Goal: Task Accomplishment & Management: Use online tool/utility

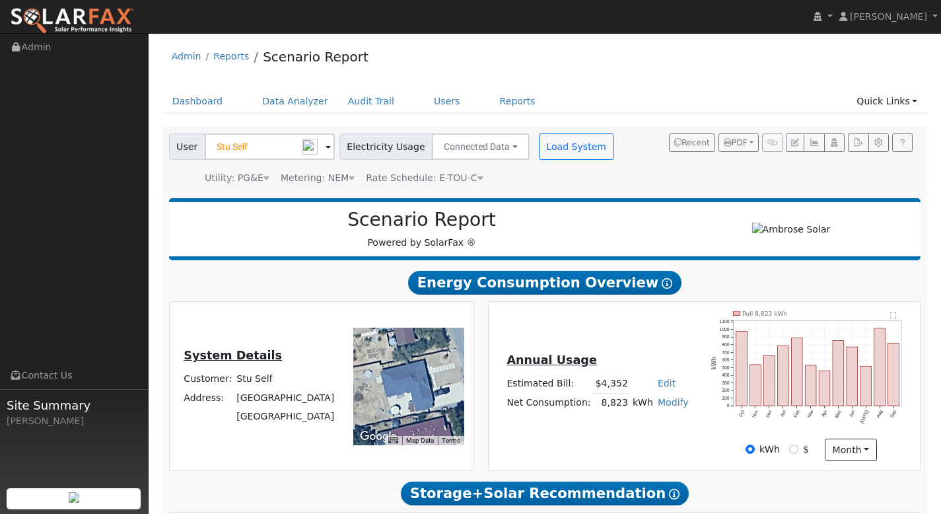
scroll to position [679, 0]
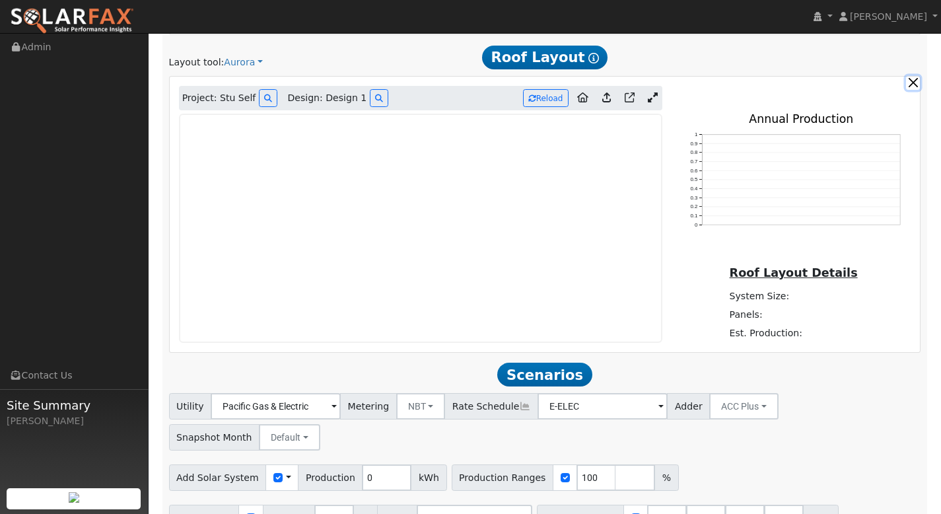
click at [913, 81] on button "button" at bounding box center [913, 83] width 14 height 14
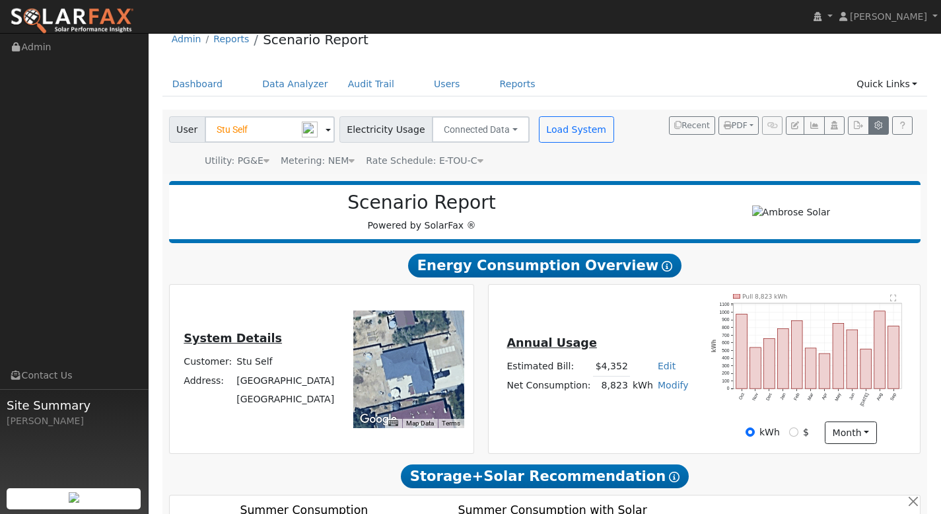
scroll to position [0, 0]
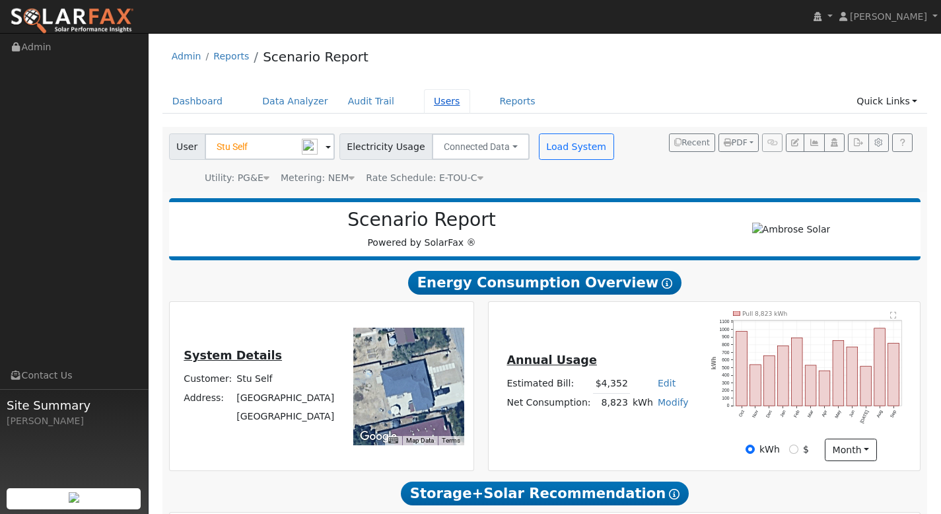
click at [425, 107] on link "Users" at bounding box center [447, 101] width 46 height 24
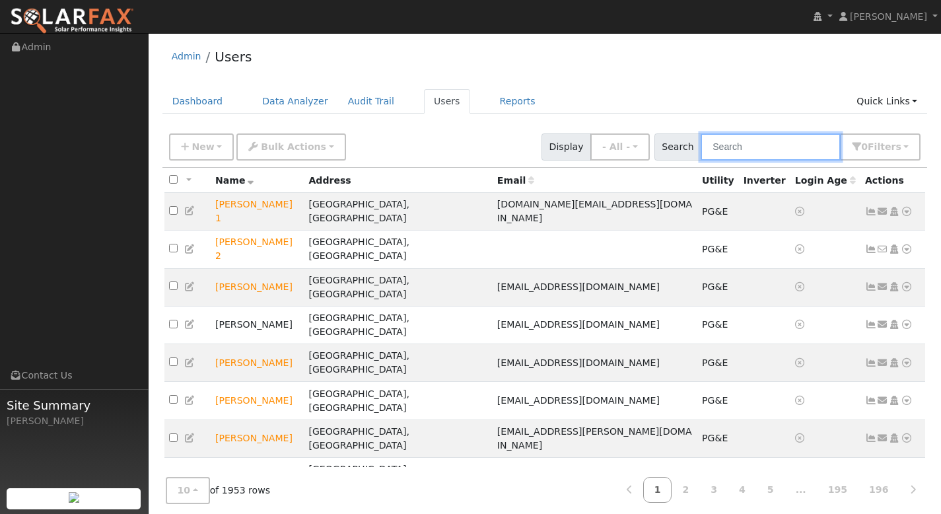
click at [729, 149] on input "text" at bounding box center [771, 146] width 140 height 27
paste input "[PERSON_NAME]"
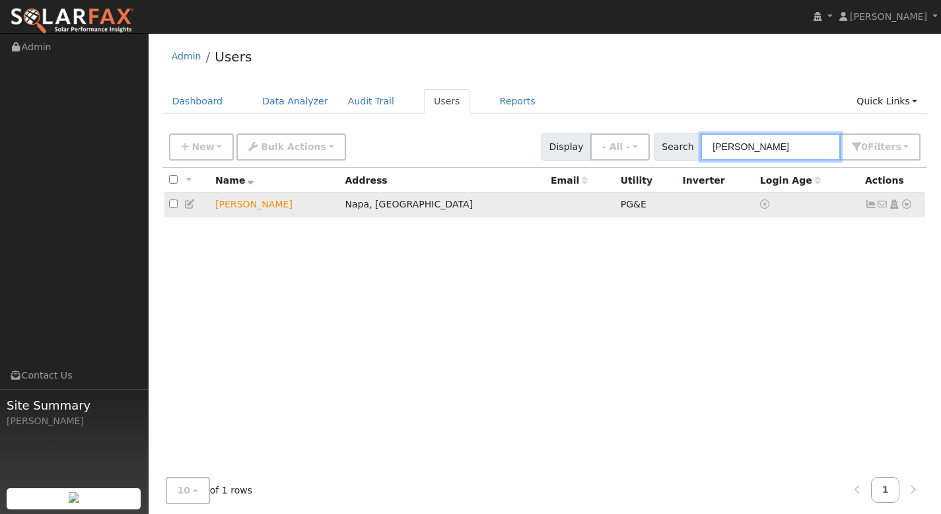
type input "[PERSON_NAME]"
click at [908, 209] on icon at bounding box center [907, 203] width 12 height 9
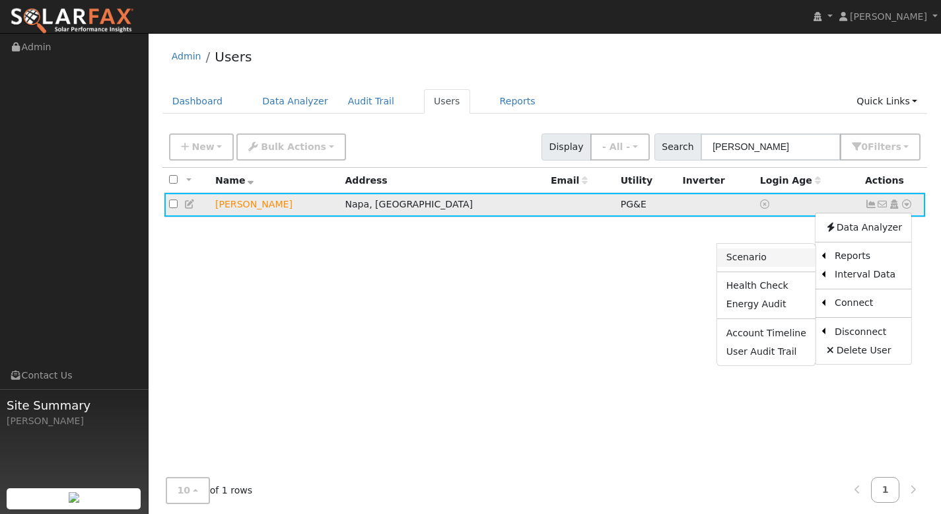
click at [781, 261] on link "Scenario" at bounding box center [766, 257] width 98 height 18
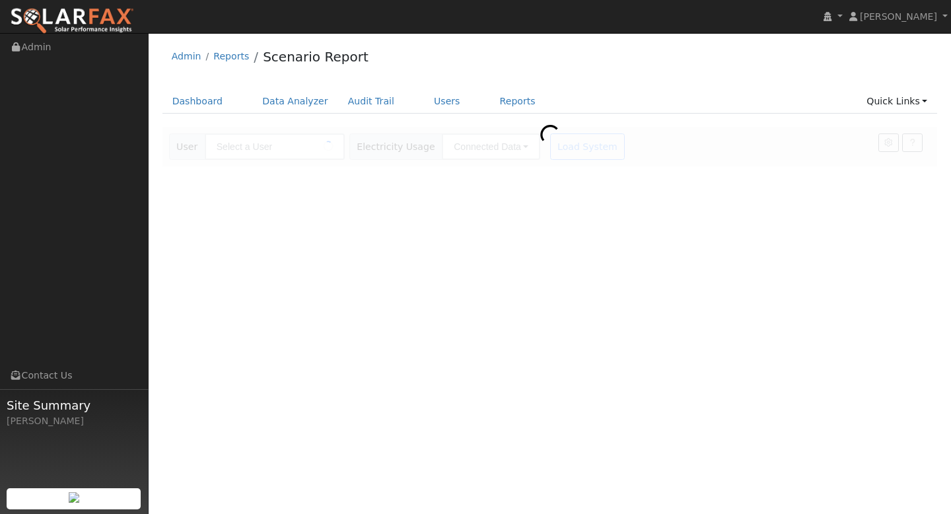
type input "[PERSON_NAME]"
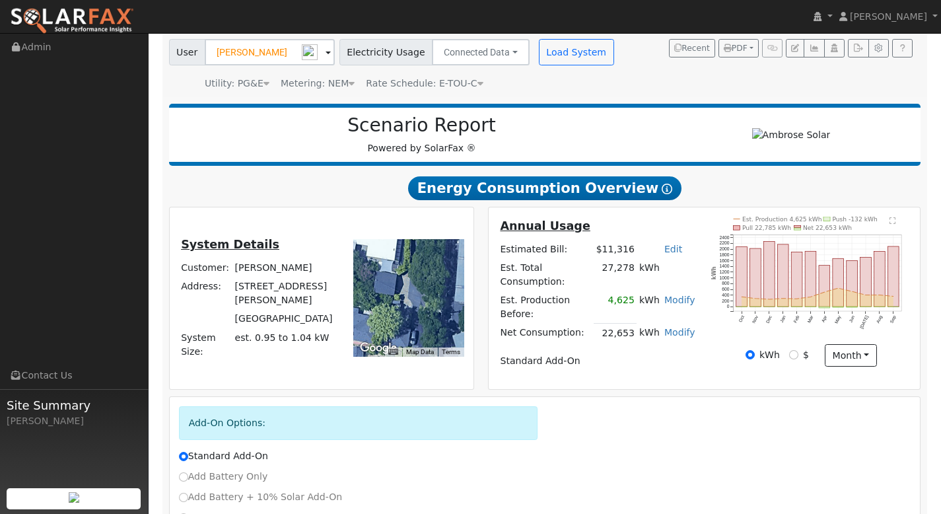
scroll to position [185, 0]
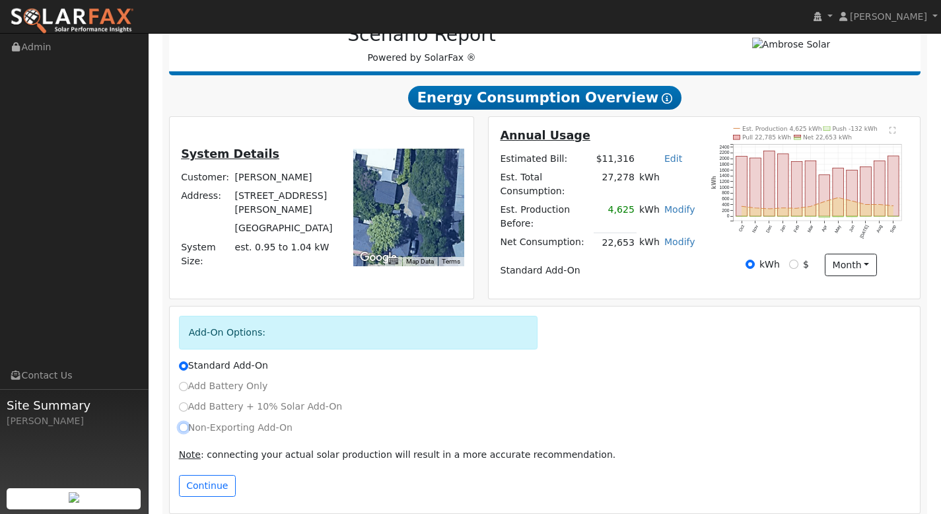
click at [187, 423] on input "Non-Exporting Add-On" at bounding box center [183, 427] width 9 height 9
radio input "true"
radio input "false"
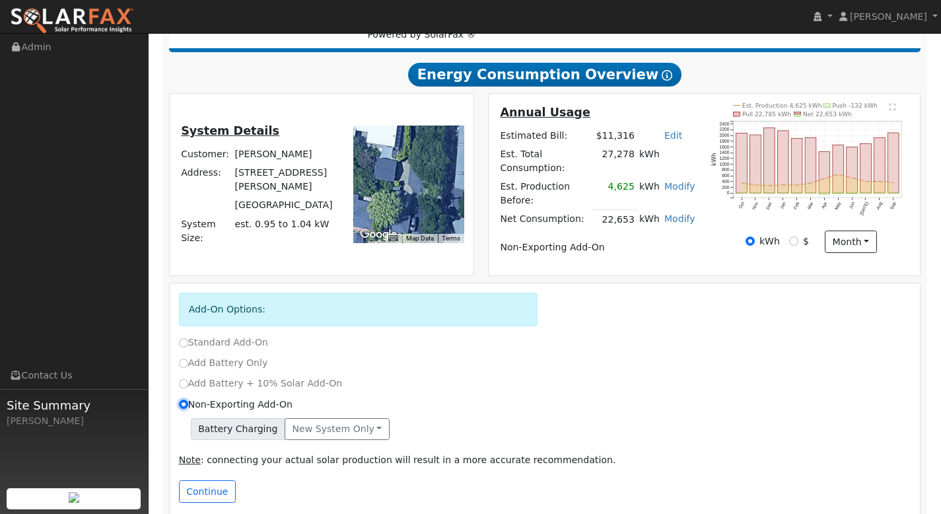
scroll to position [213, 0]
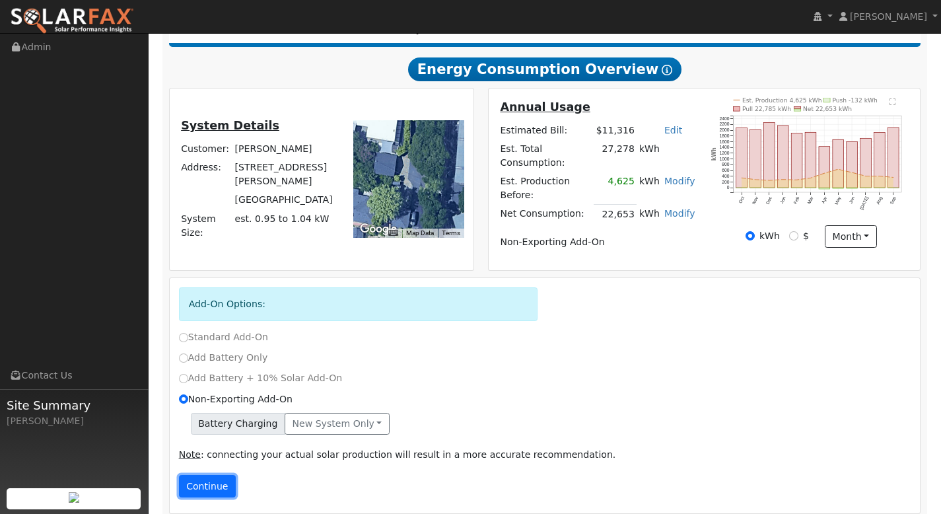
click at [223, 475] on button "Continue" at bounding box center [207, 486] width 57 height 22
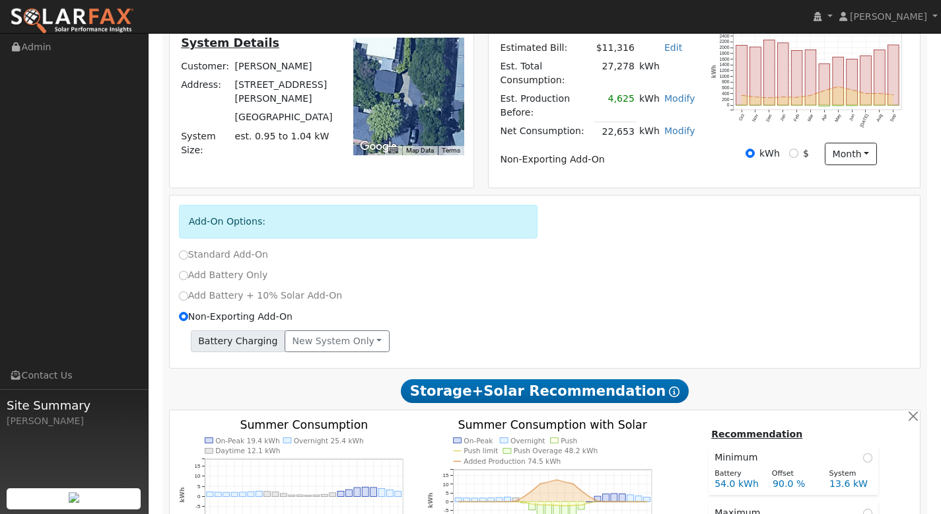
scroll to position [622, 0]
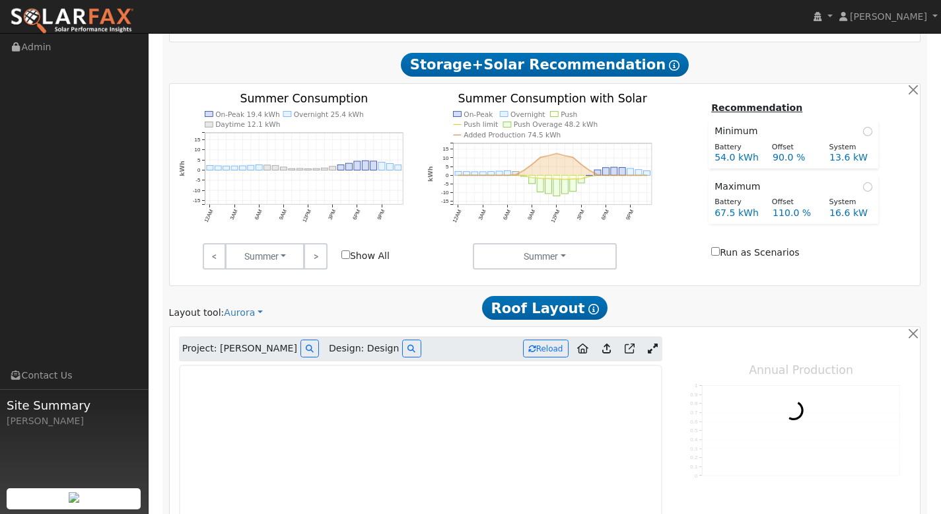
type input "0"
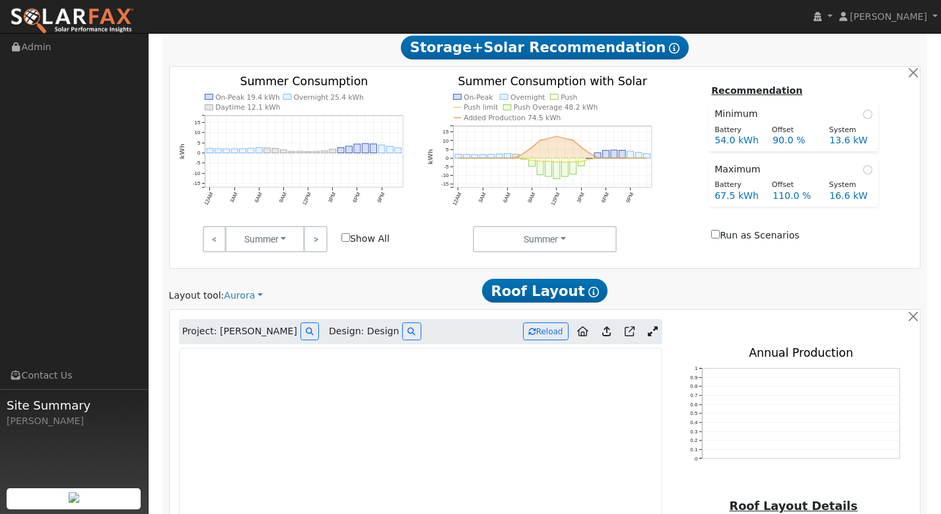
click at [653, 326] on icon at bounding box center [653, 331] width 10 height 10
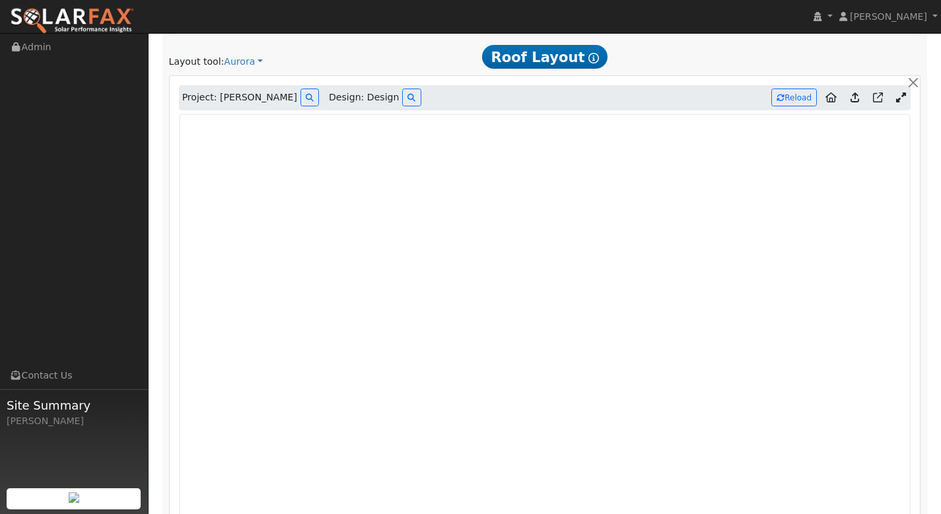
scroll to position [874, 0]
click at [854, 92] on icon at bounding box center [855, 97] width 9 height 10
click at [805, 89] on button "Reload" at bounding box center [794, 98] width 46 height 18
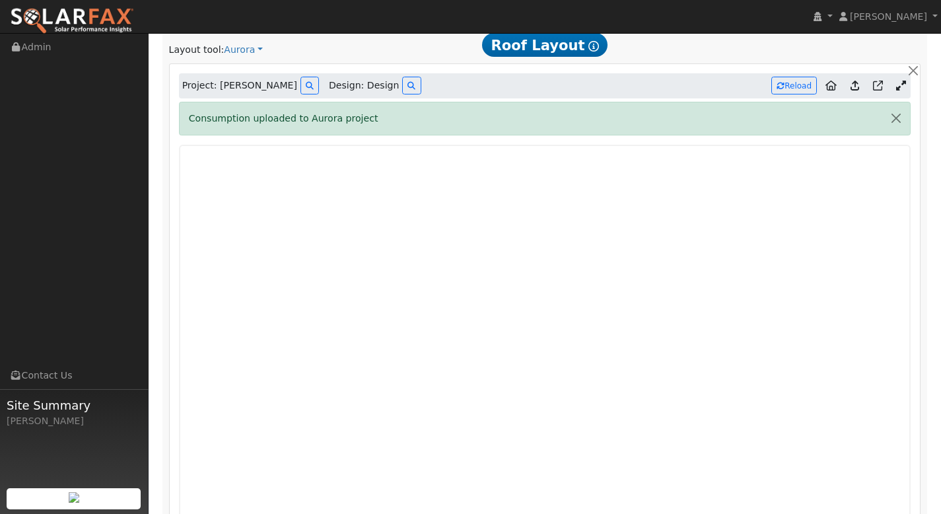
scroll to position [884, 0]
click at [900, 104] on button "button" at bounding box center [896, 119] width 28 height 32
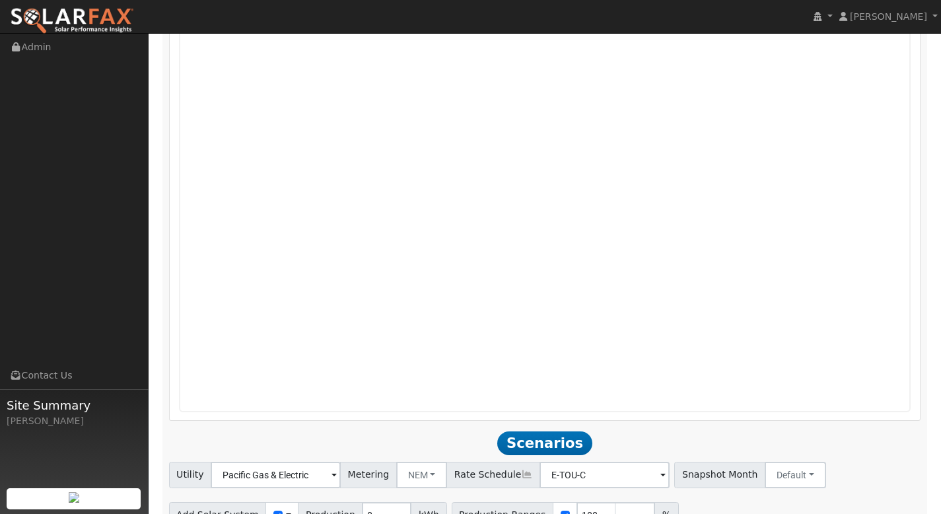
scroll to position [1134, 0]
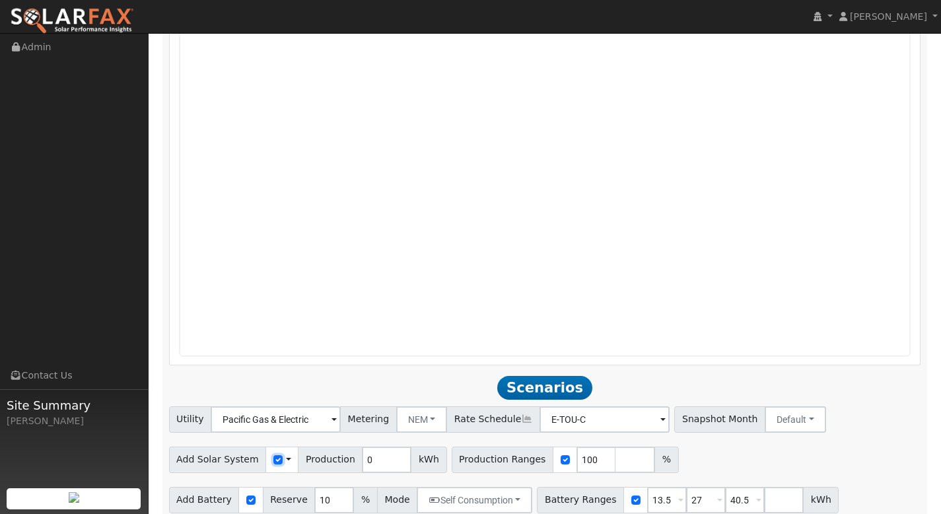
click at [273, 455] on input "checkbox" at bounding box center [277, 459] width 9 height 9
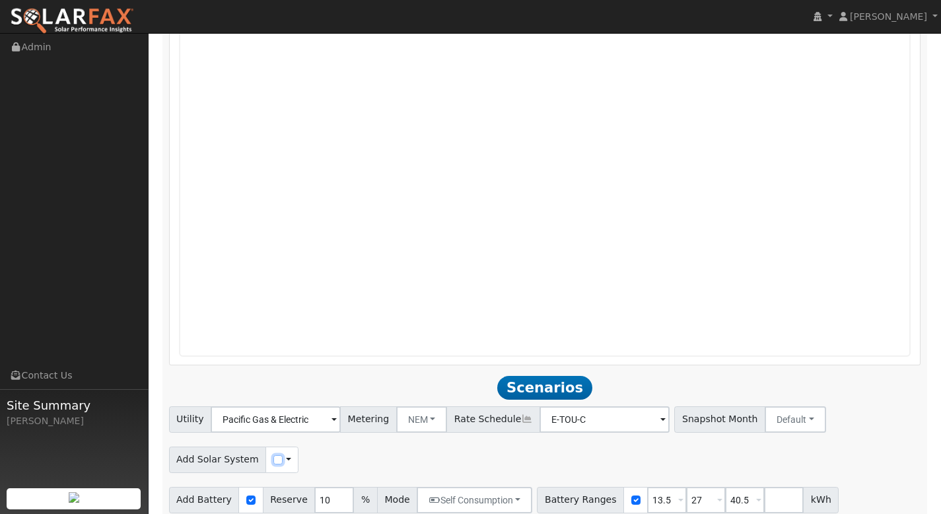
click at [273, 455] on input "checkbox" at bounding box center [277, 459] width 9 height 9
checkbox input "true"
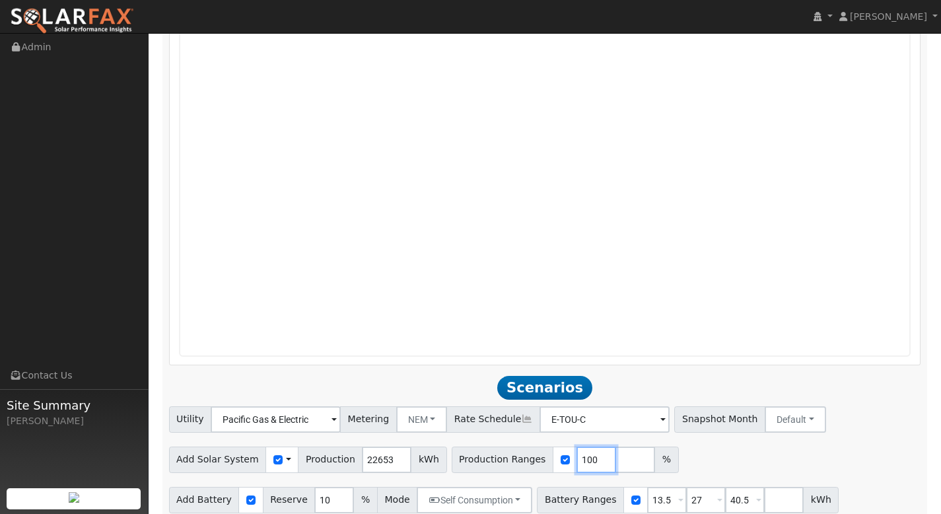
click at [584, 446] on input "100" at bounding box center [597, 459] width 40 height 26
type input "120"
click at [616, 446] on input "number" at bounding box center [636, 459] width 40 height 26
type input "140"
click at [655, 447] on input "number" at bounding box center [675, 459] width 40 height 26
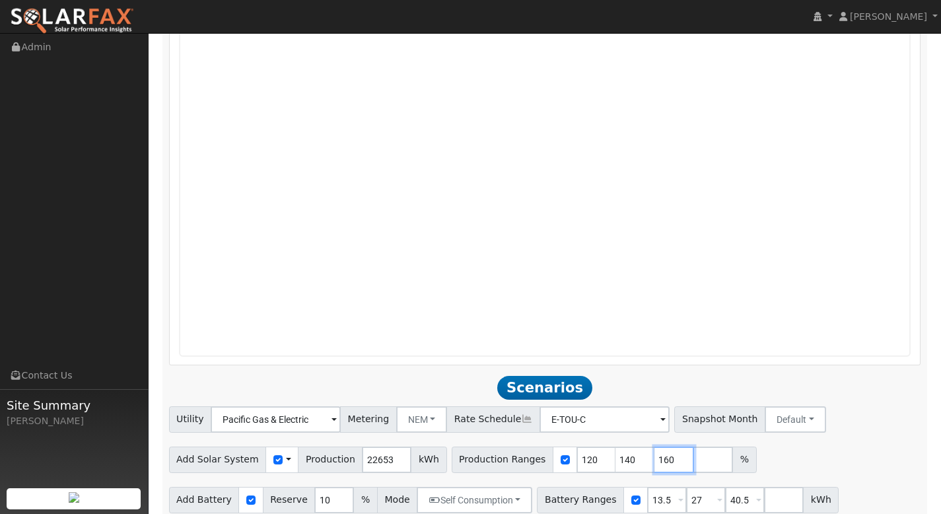
type input "160"
click at [694, 450] on input "number" at bounding box center [714, 459] width 40 height 26
type input "180"
click at [732, 450] on input "number" at bounding box center [752, 459] width 40 height 26
click at [415, 406] on button "NEM" at bounding box center [422, 419] width 52 height 26
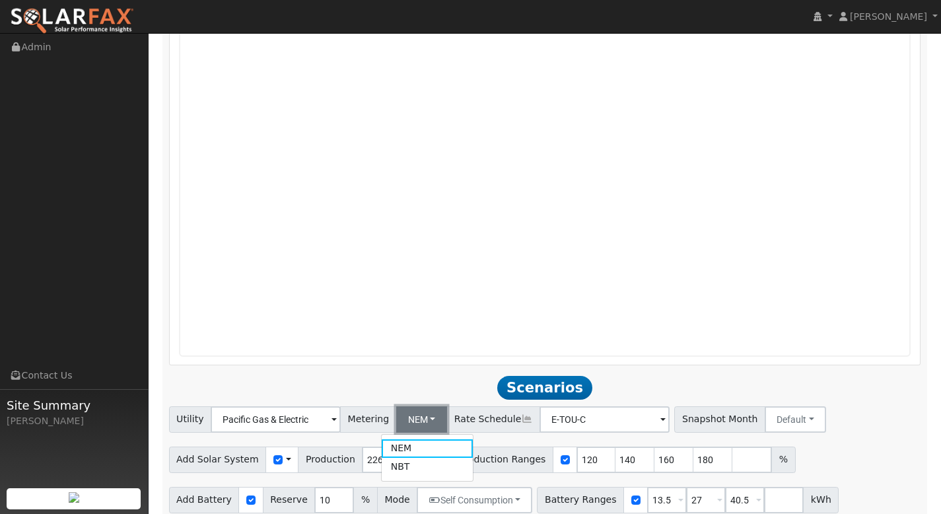
click at [415, 406] on button "NEM" at bounding box center [422, 419] width 52 height 26
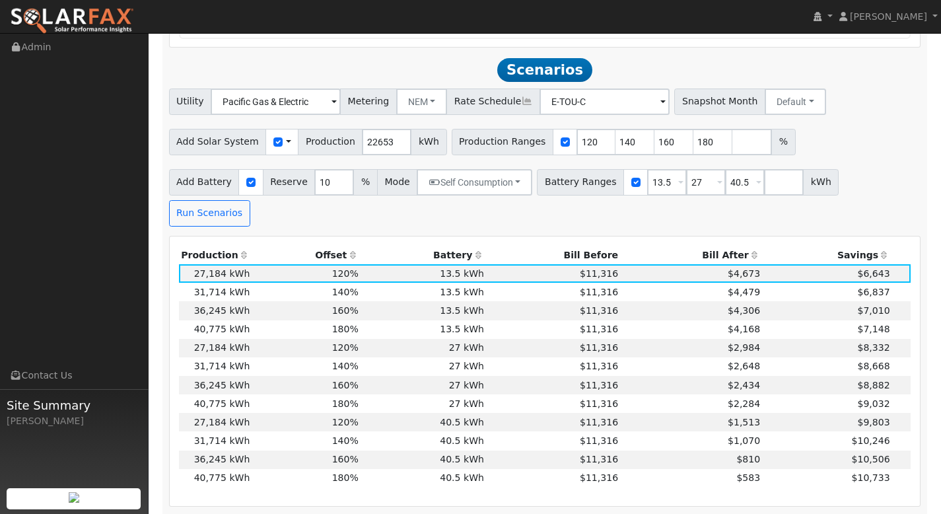
scroll to position [1457, 0]
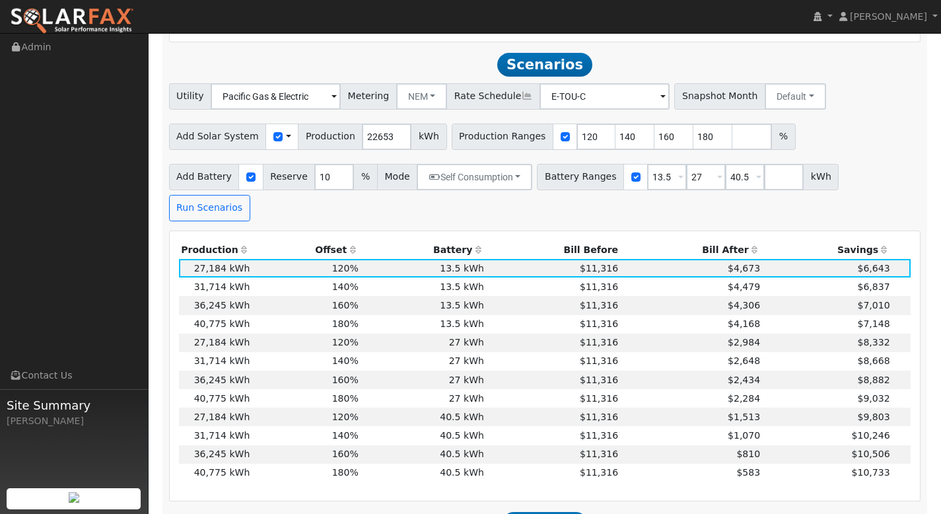
click at [725, 240] on th "Bill After" at bounding box center [692, 249] width 142 height 18
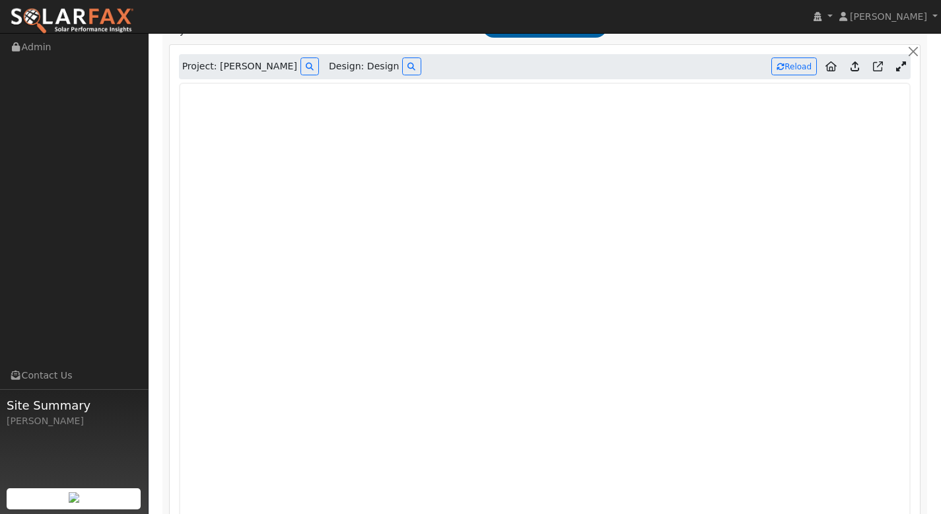
scroll to position [892, 0]
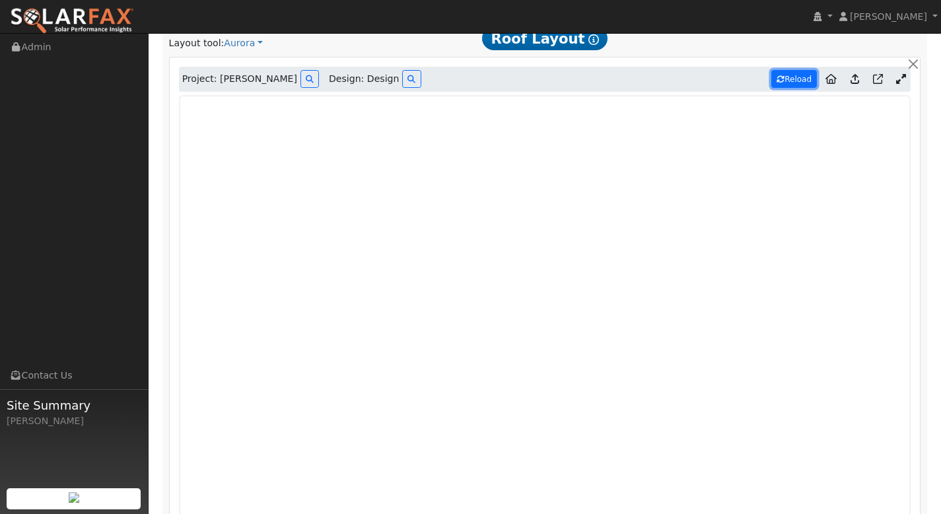
click at [794, 70] on button "Reload" at bounding box center [794, 79] width 46 height 18
type input "100"
type input "0"
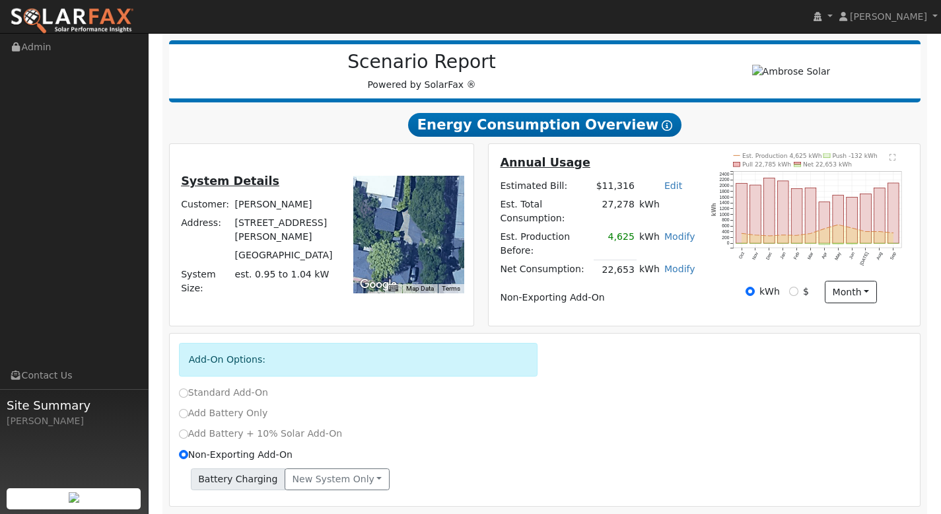
scroll to position [157, 0]
click at [854, 294] on button "month" at bounding box center [851, 292] width 52 height 22
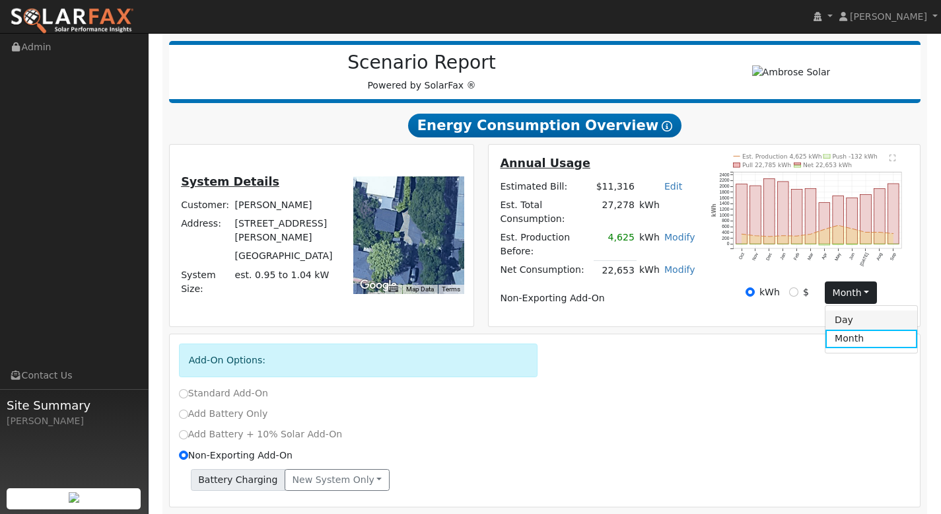
click at [862, 317] on link "Day" at bounding box center [872, 319] width 92 height 18
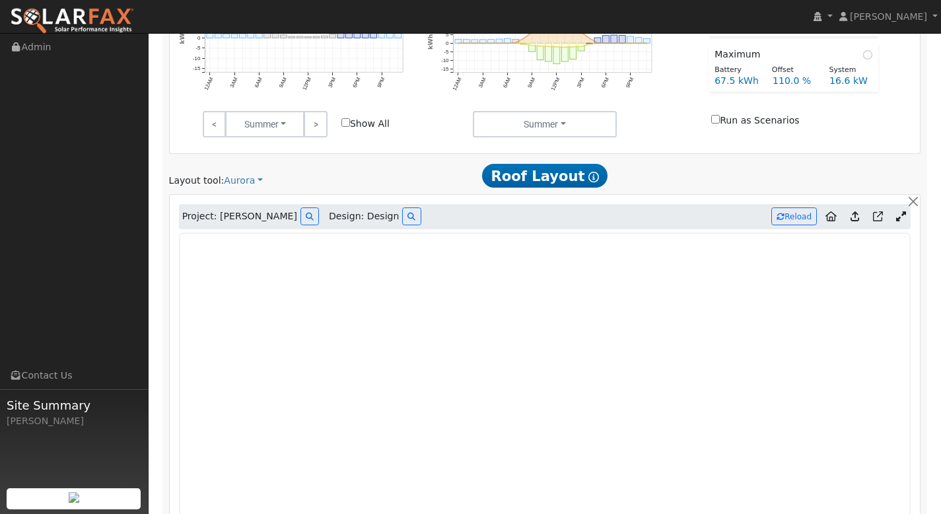
scroll to position [774, 0]
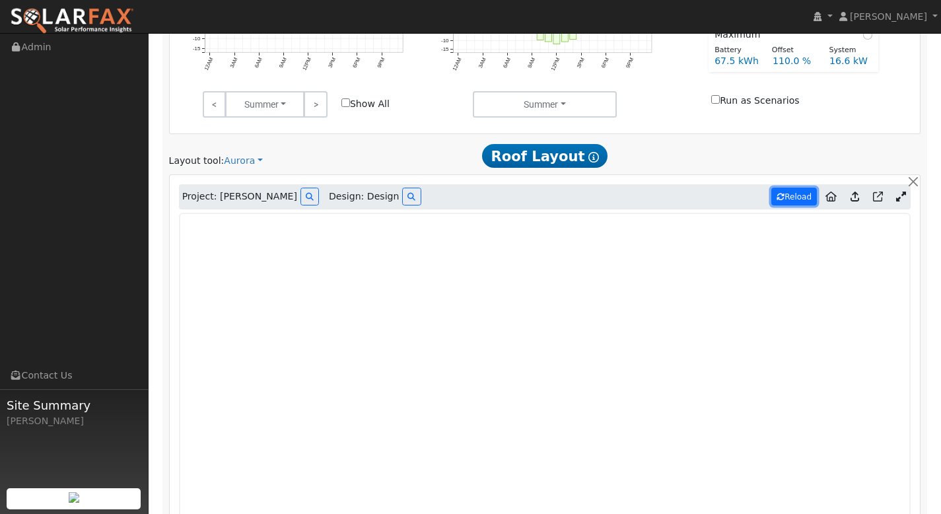
click at [785, 188] on button "Reload" at bounding box center [794, 197] width 46 height 18
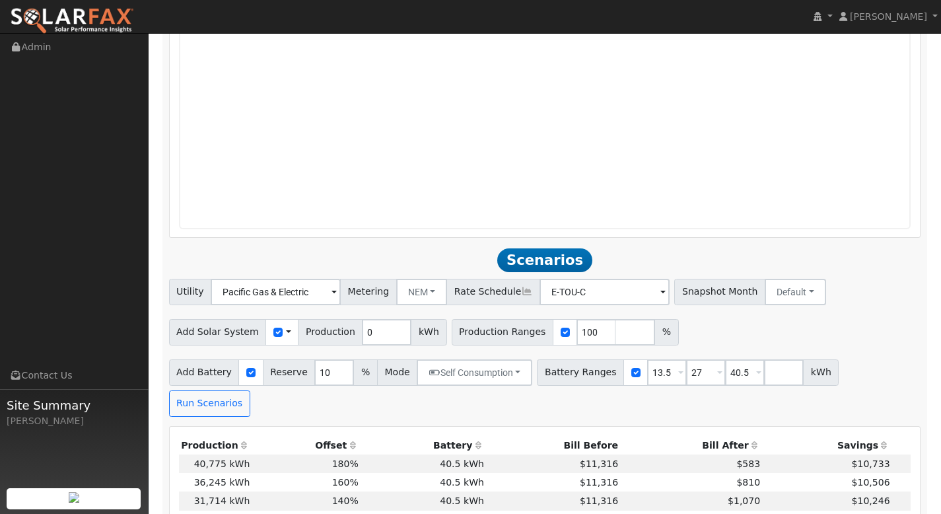
scroll to position [1259, 0]
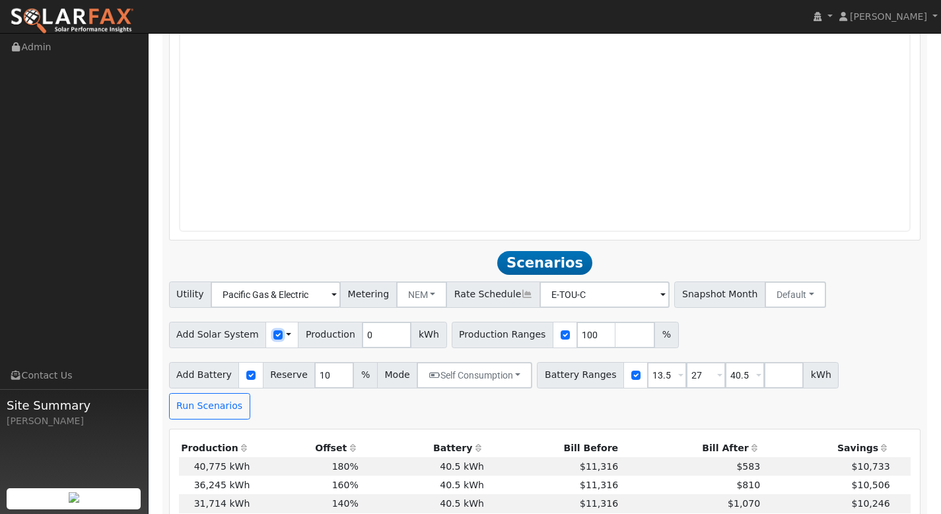
click at [273, 330] on input "checkbox" at bounding box center [277, 334] width 9 height 9
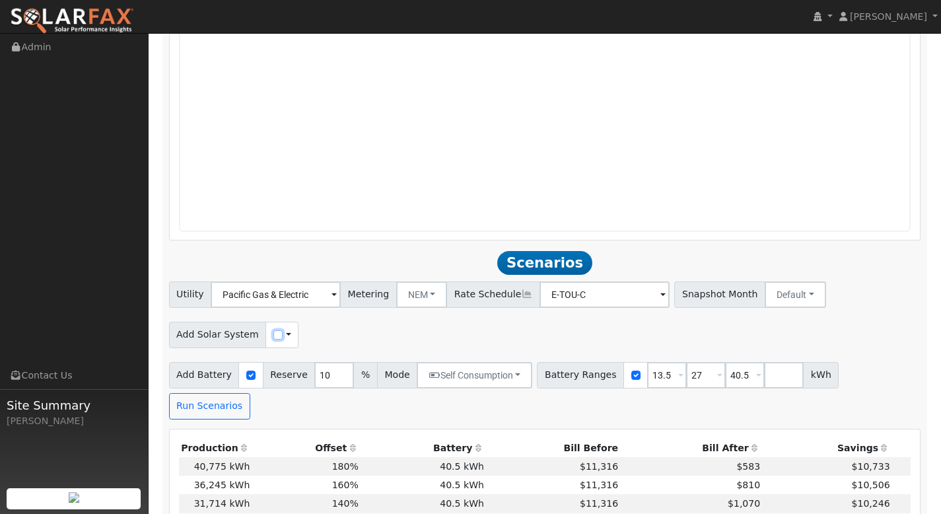
click at [273, 330] on input "checkbox" at bounding box center [277, 334] width 9 height 9
checkbox input "true"
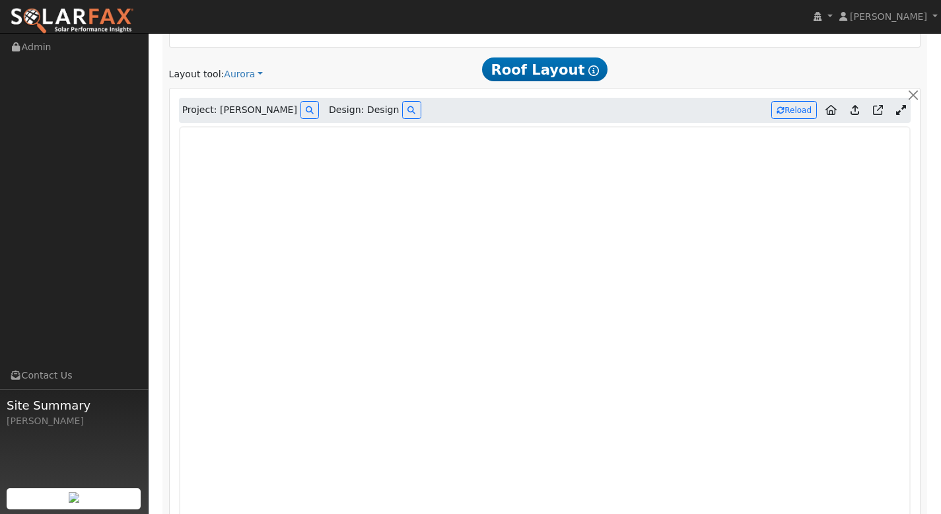
scroll to position [853, 0]
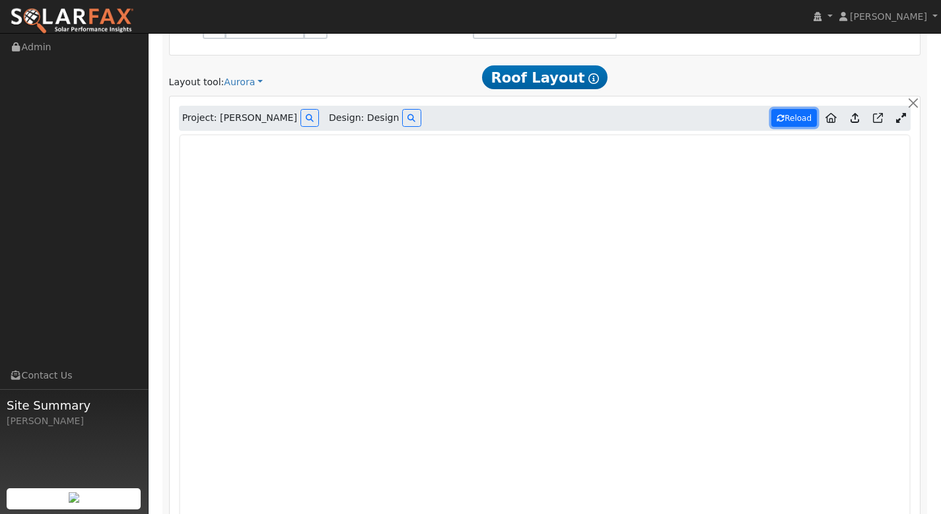
click at [796, 109] on button "Reload" at bounding box center [794, 118] width 46 height 18
type input "0"
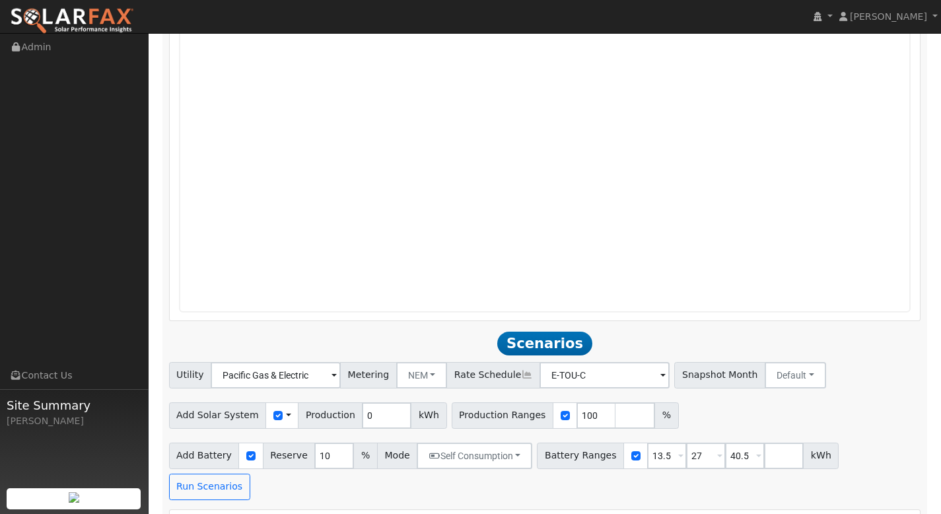
scroll to position [1338, 0]
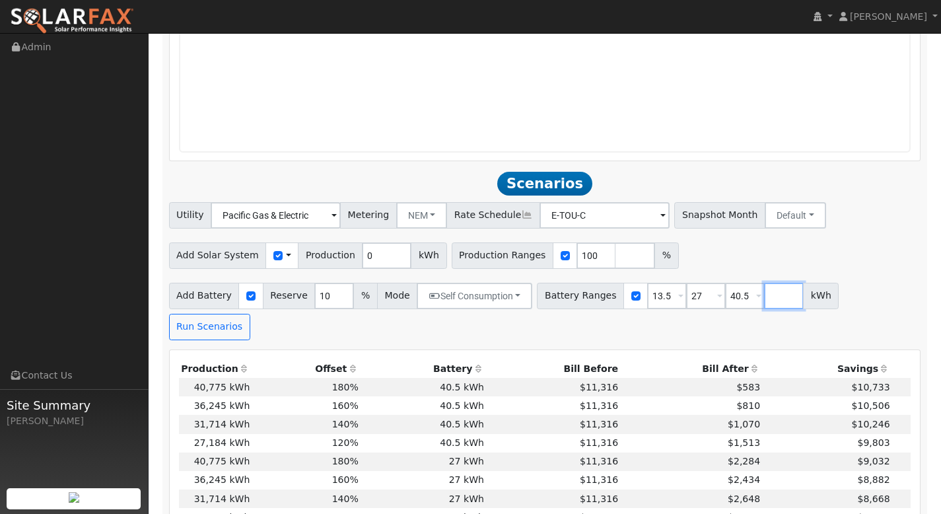
click at [764, 285] on input "number" at bounding box center [784, 296] width 40 height 26
type input "54"
click at [273, 251] on input "checkbox" at bounding box center [277, 255] width 9 height 9
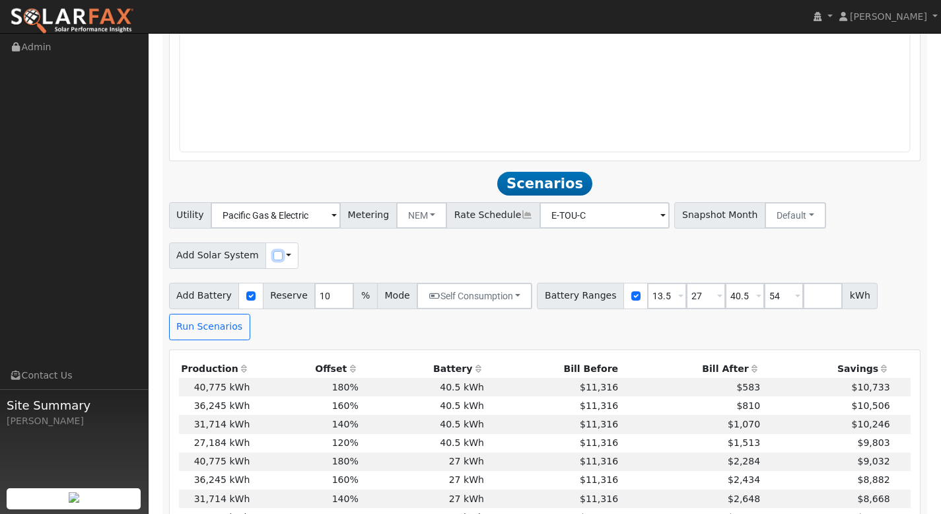
click at [273, 251] on input "checkbox" at bounding box center [277, 255] width 9 height 9
checkbox input "true"
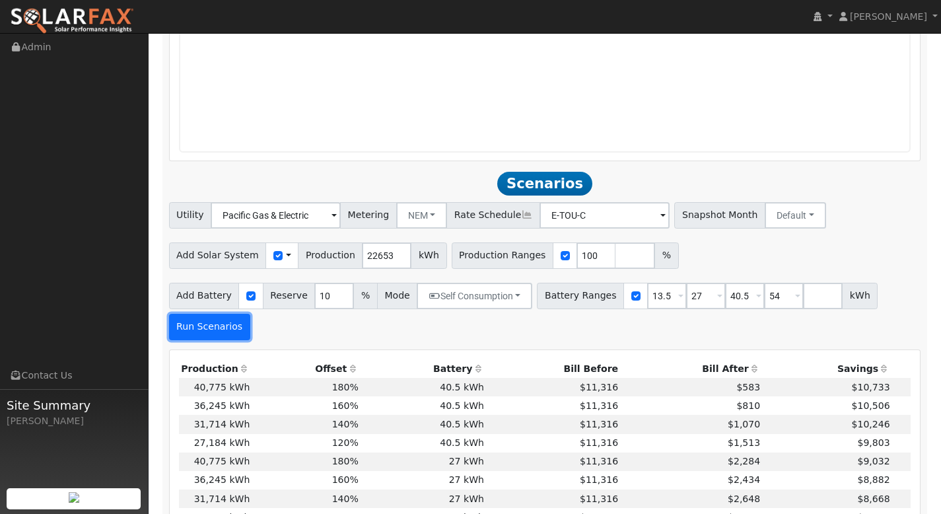
click at [237, 314] on button "Run Scenarios" at bounding box center [209, 327] width 81 height 26
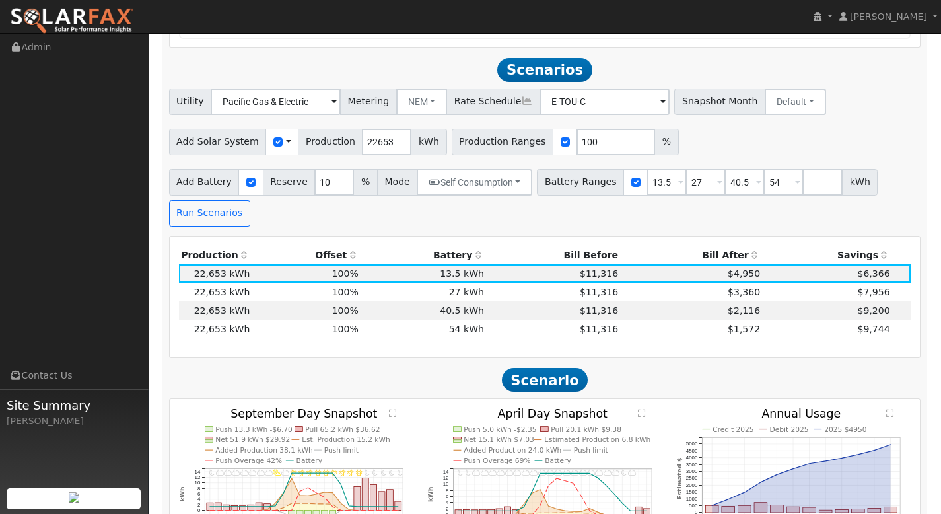
scroll to position [1457, 0]
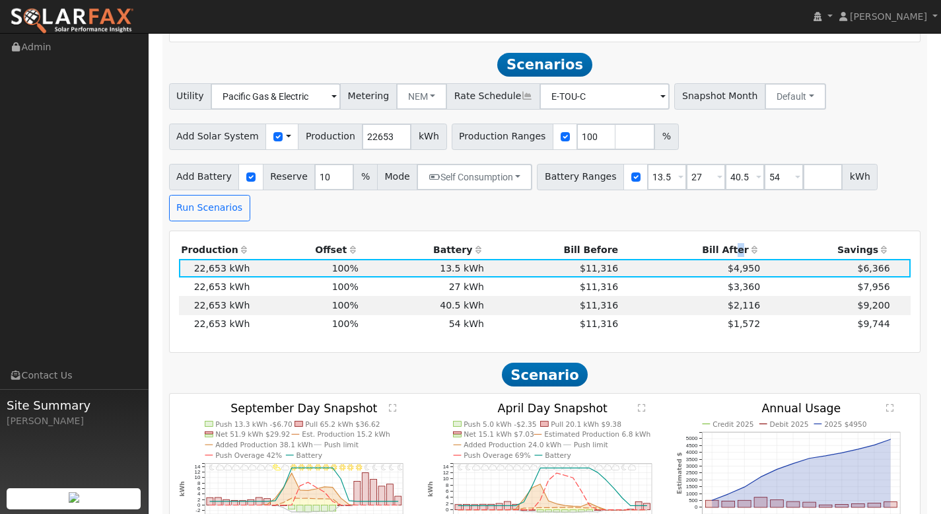
click at [730, 240] on th "Bill After" at bounding box center [692, 249] width 142 height 18
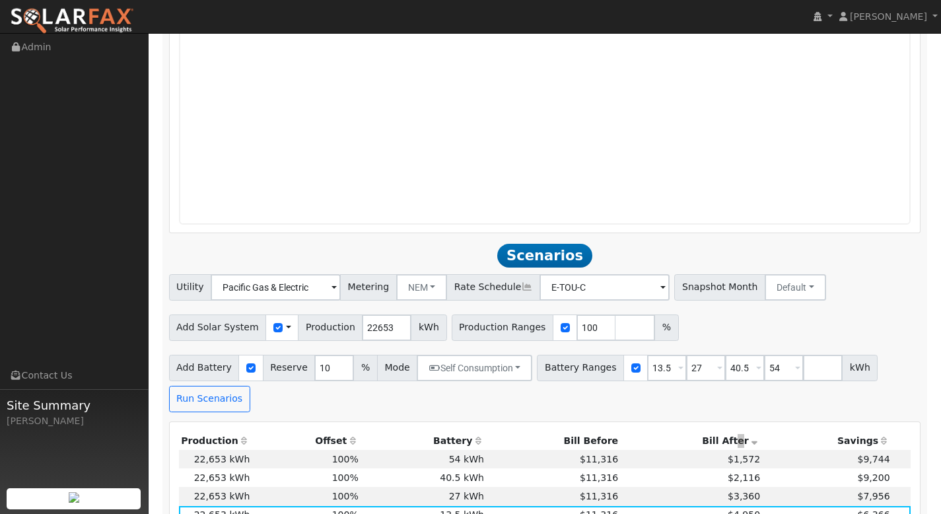
scroll to position [1259, 0]
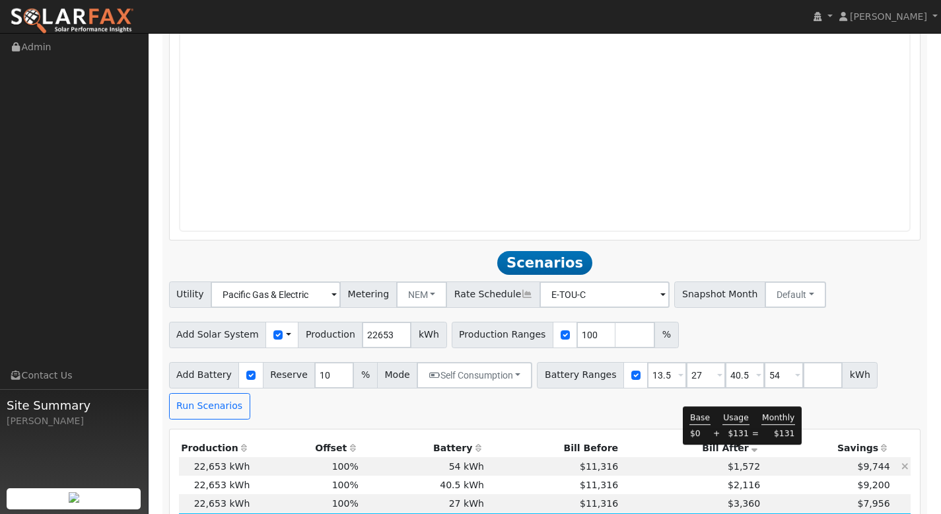
click at [741, 461] on span "$1,572" at bounding box center [744, 466] width 32 height 11
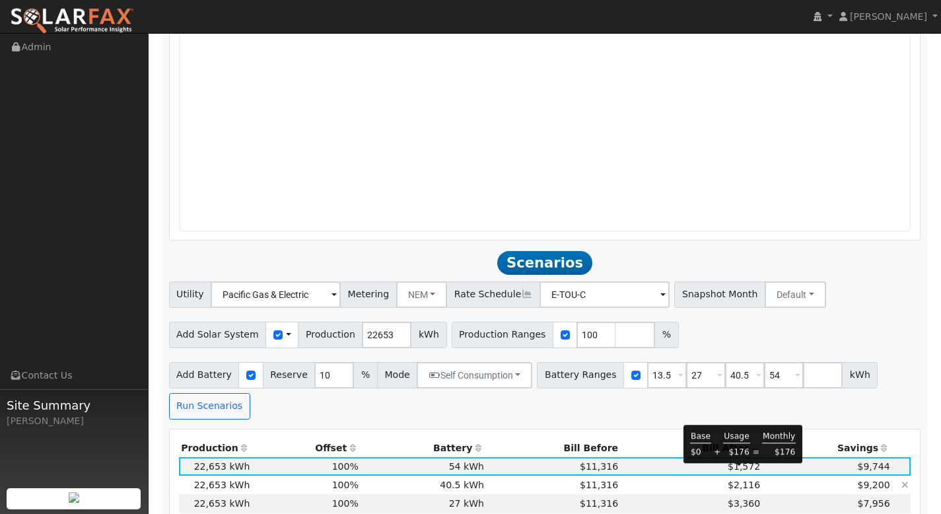
click at [745, 480] on span "$2,116" at bounding box center [744, 485] width 32 height 11
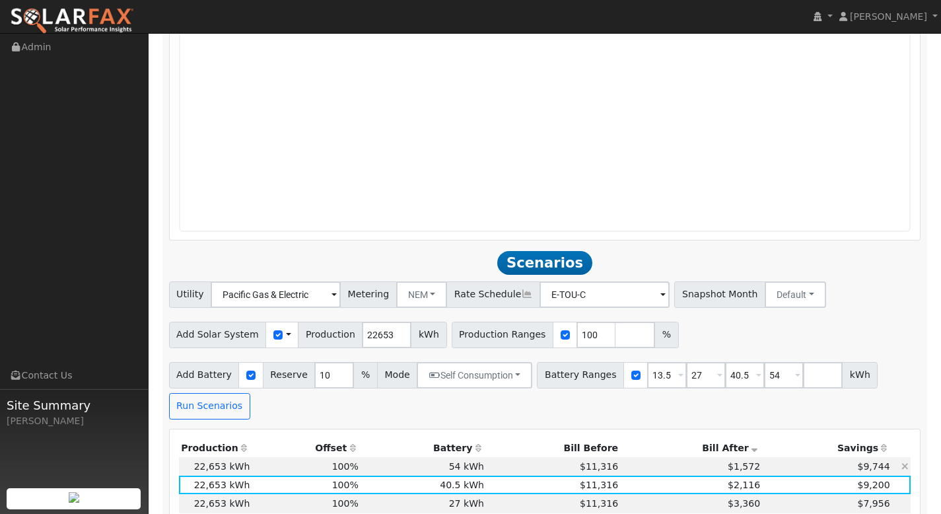
click at [710, 457] on td "$1,572" at bounding box center [692, 466] width 142 height 18
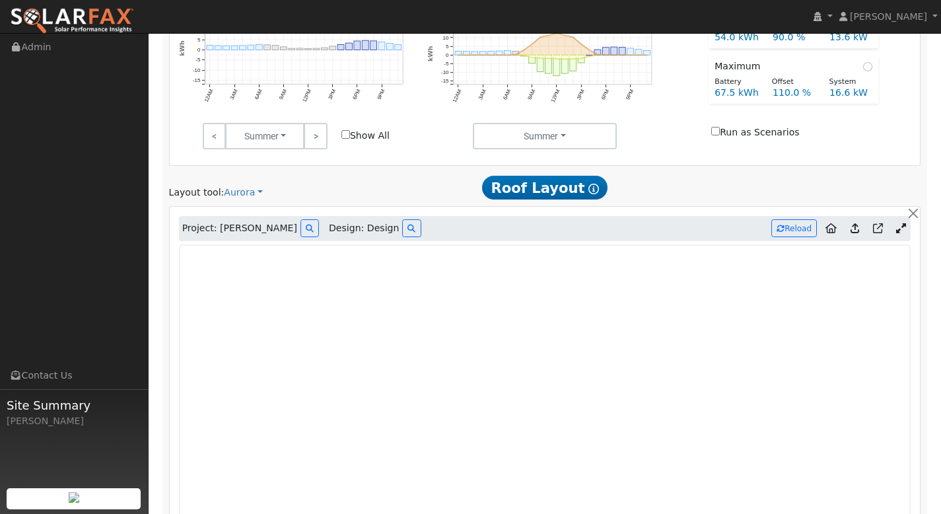
scroll to position [743, 0]
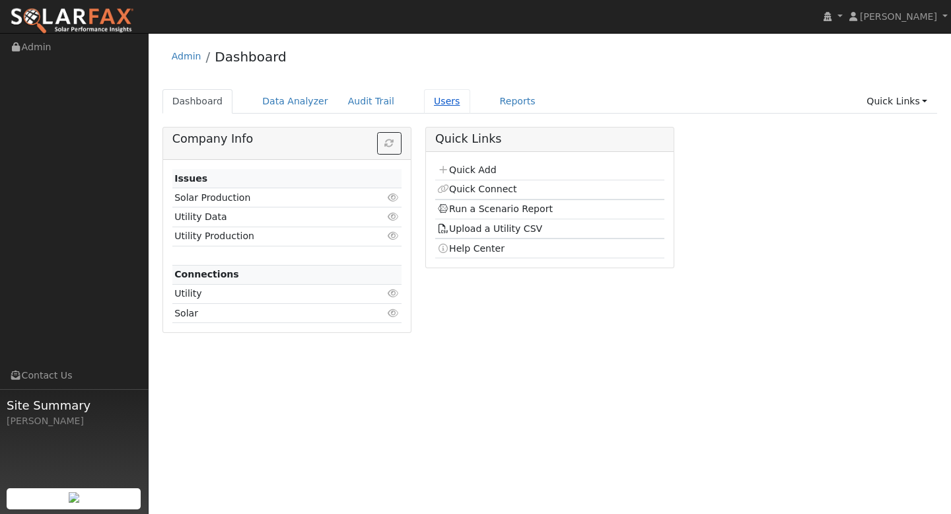
click at [428, 100] on link "Users" at bounding box center [447, 101] width 46 height 24
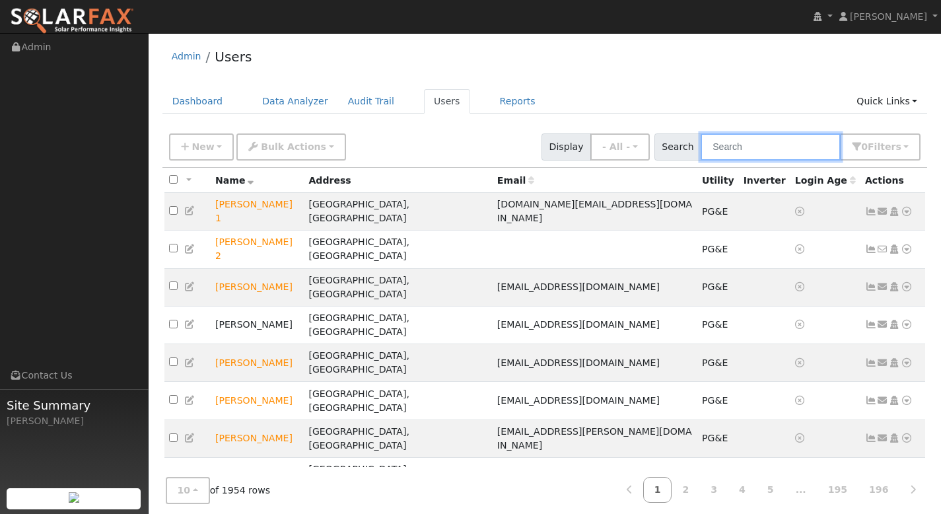
click at [752, 148] on input "text" at bounding box center [771, 146] width 140 height 27
paste input "1041 McKenzie Drive"
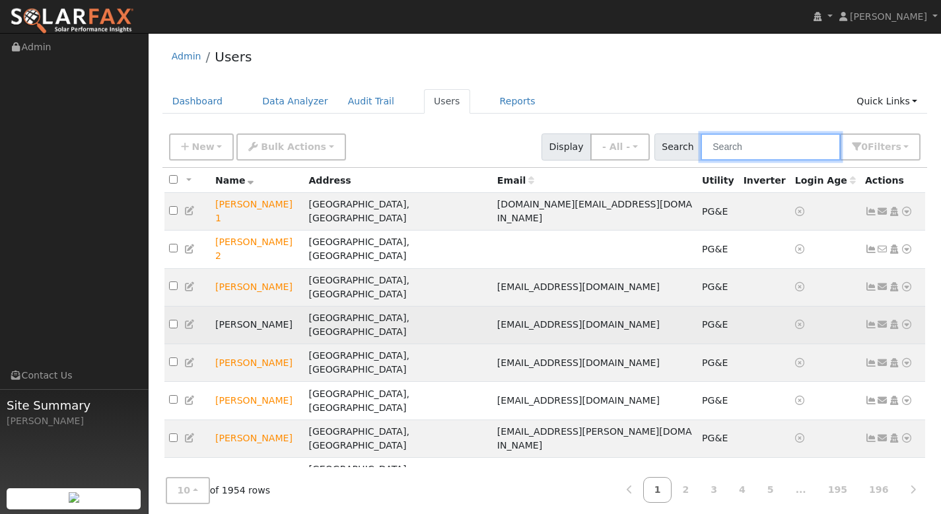
type input "1041 McKenzie Drive"
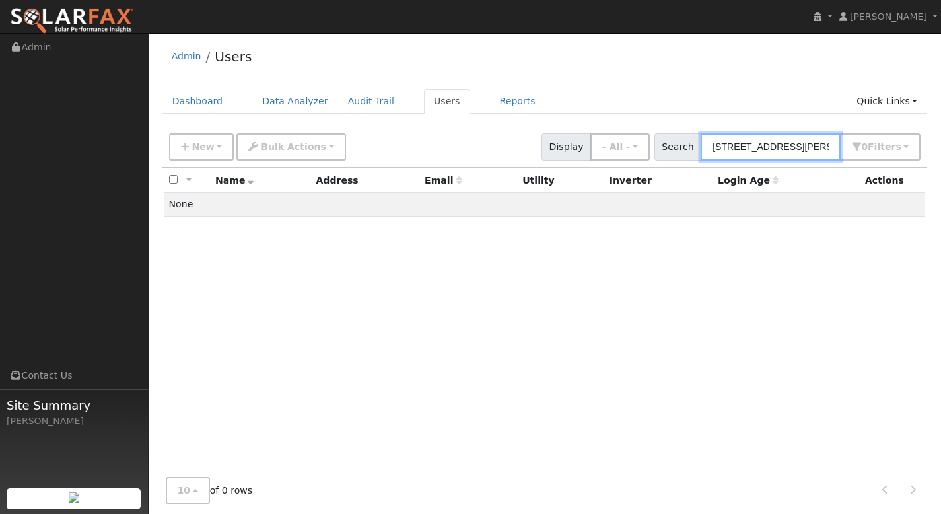
drag, startPoint x: 824, startPoint y: 143, endPoint x: 684, endPoint y: 147, distance: 140.1
click at [684, 147] on div "Search 1041 McKenzie Drive 0 Filter s My accounts Role Show - All - Show Leads …" at bounding box center [788, 146] width 267 height 27
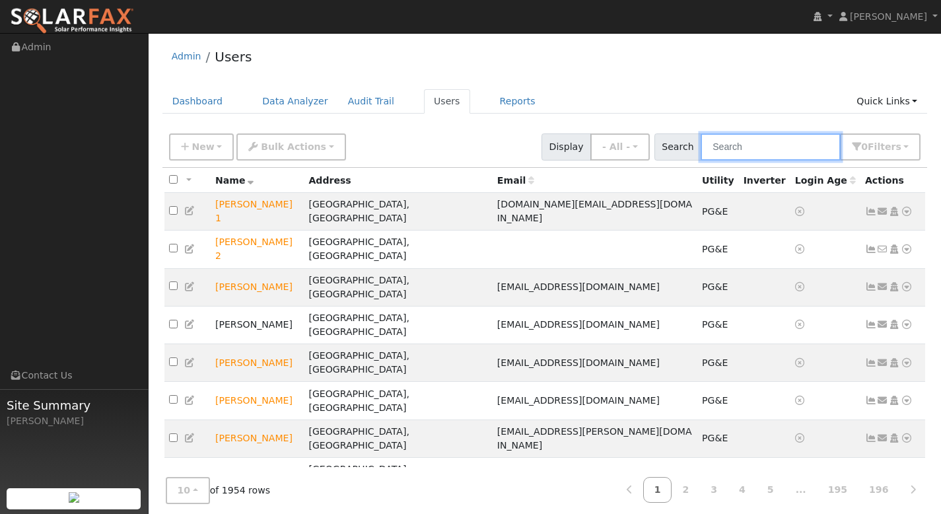
click at [765, 146] on input "text" at bounding box center [771, 146] width 140 height 27
paste input "[PERSON_NAME]"
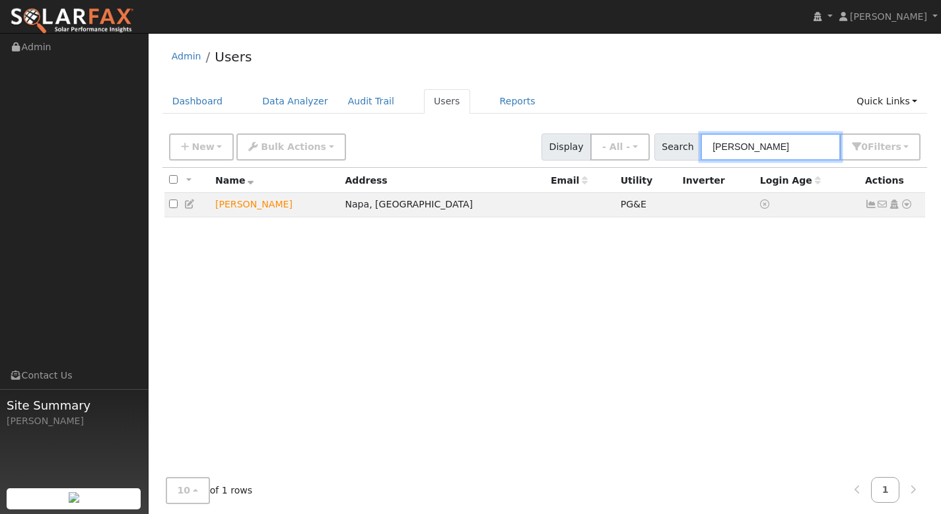
type input "[PERSON_NAME]"
click at [873, 208] on icon at bounding box center [871, 203] width 12 height 9
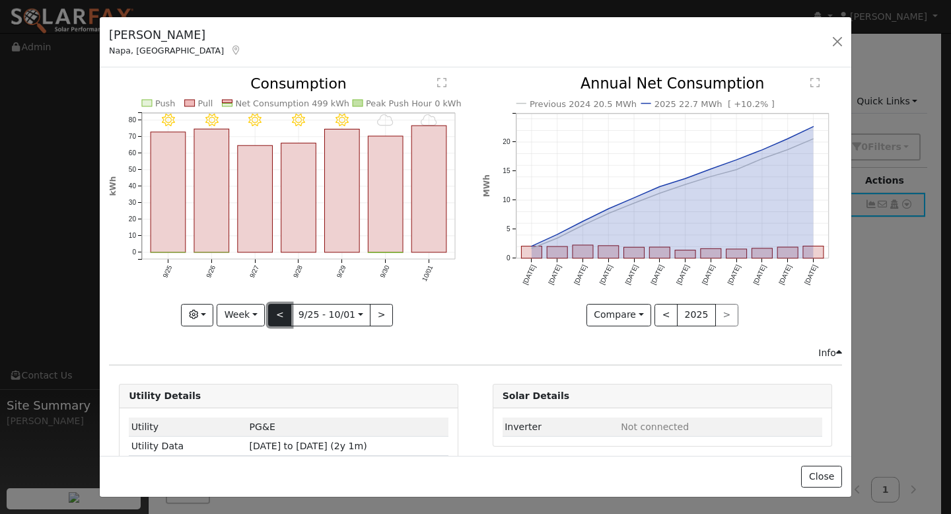
click at [285, 308] on button "<" at bounding box center [279, 315] width 23 height 22
type input "2025-09-18"
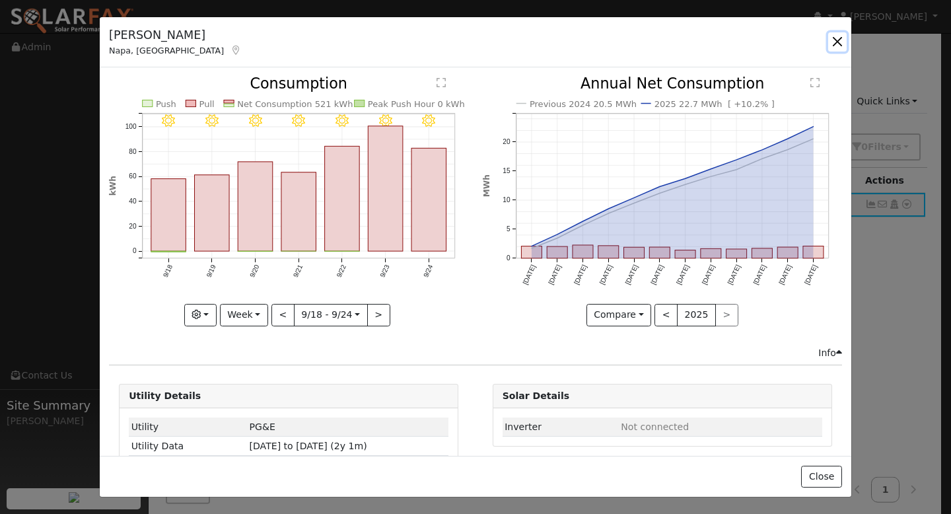
click at [836, 41] on button "button" at bounding box center [837, 41] width 18 height 18
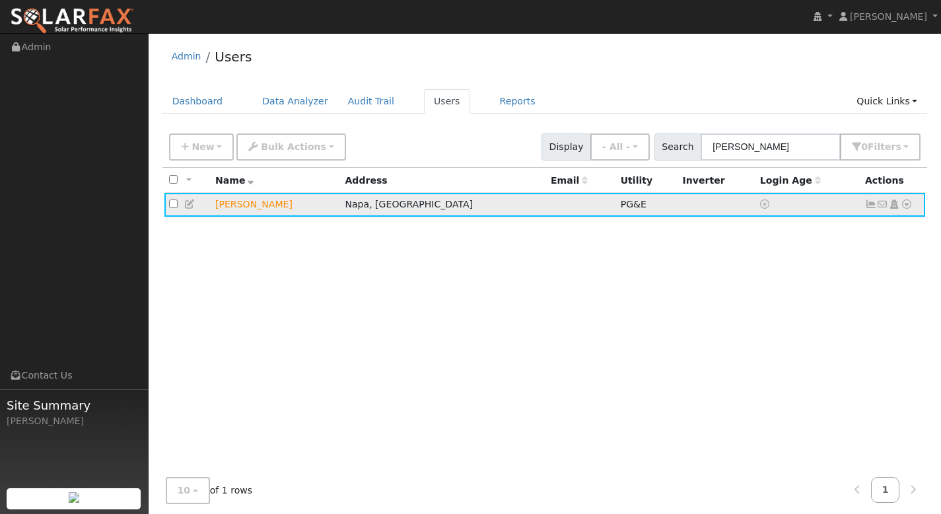
click at [871, 207] on icon at bounding box center [871, 203] width 12 height 9
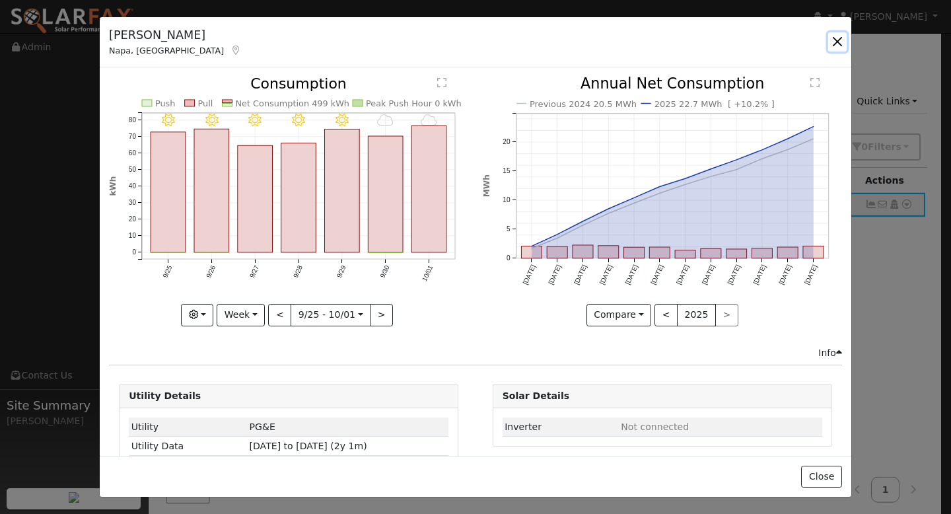
click at [839, 46] on button "button" at bounding box center [837, 41] width 18 height 18
